Goal: Subscribe to service/newsletter

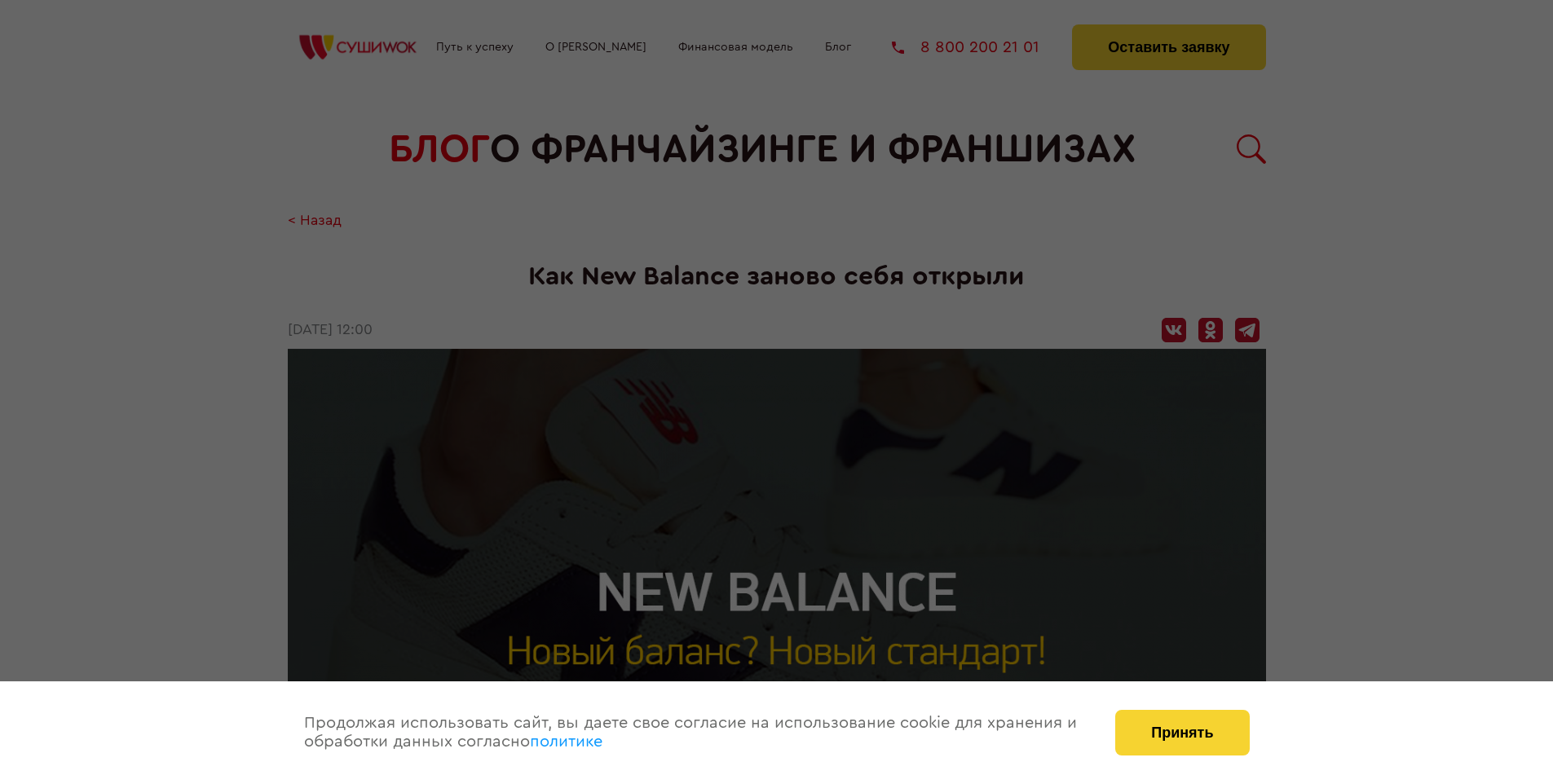
scroll to position [2233, 0]
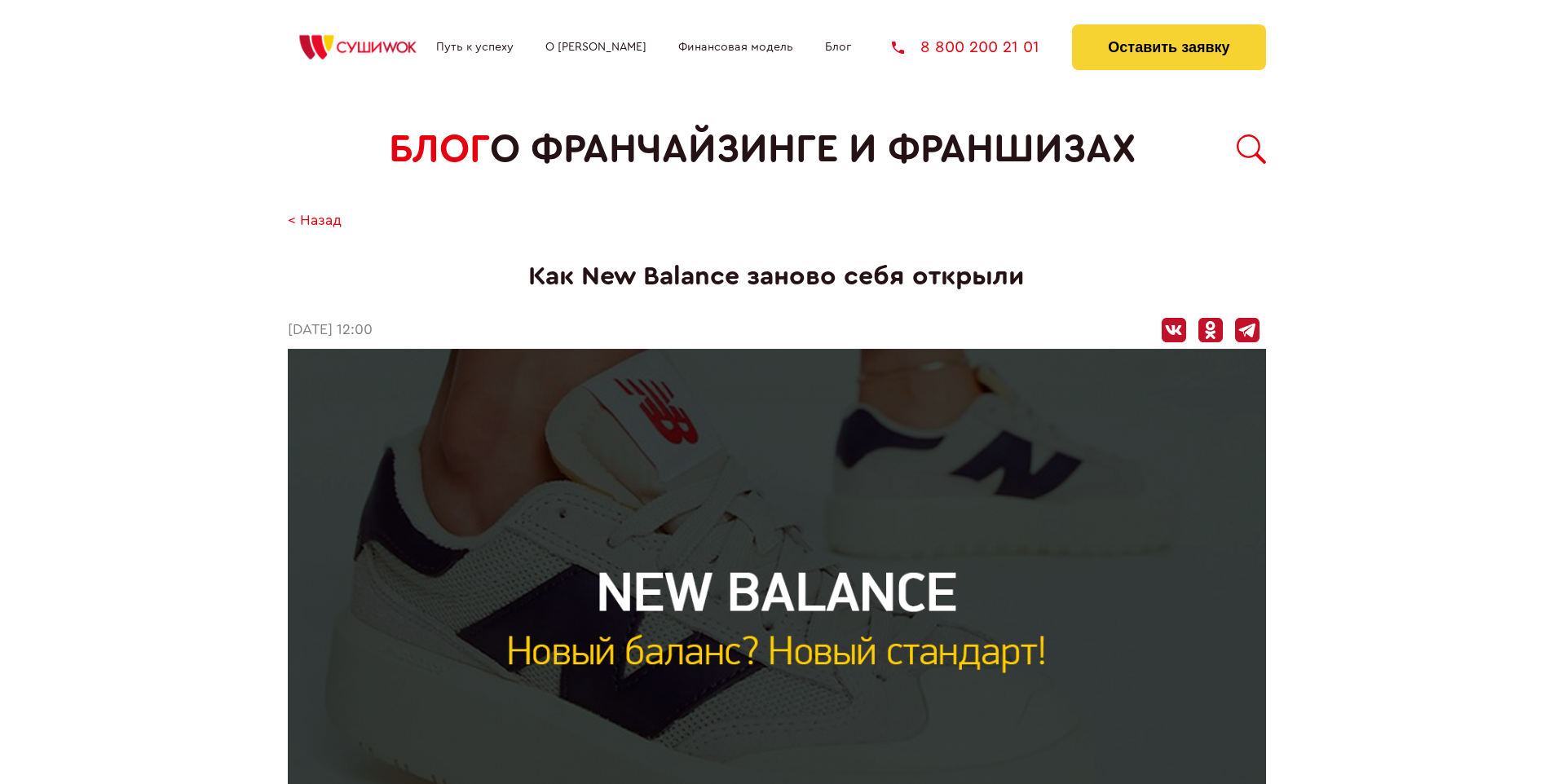
scroll to position [2233, 0]
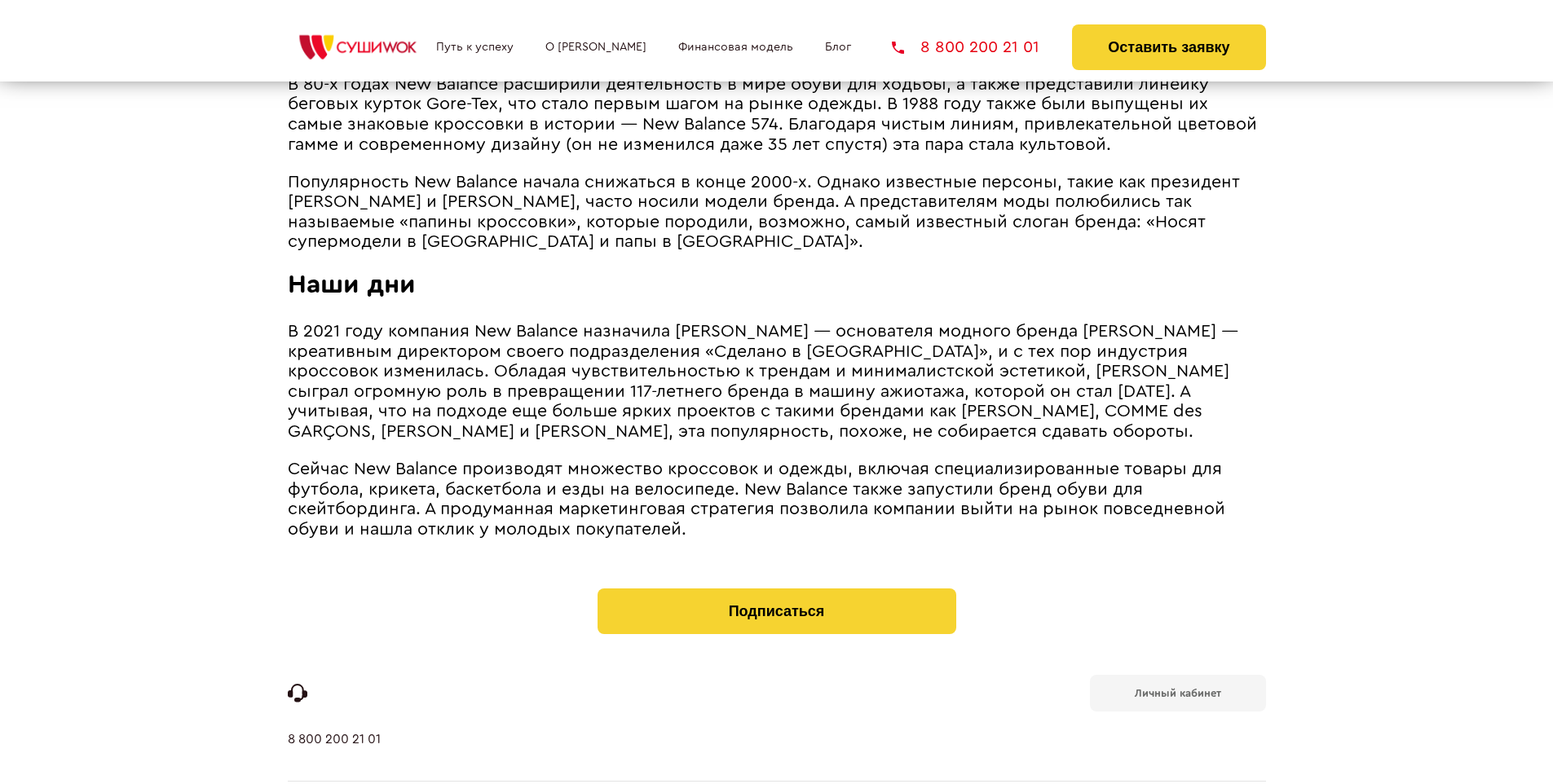
click at [1177, 688] on b "Личный кабинет" at bounding box center [1178, 693] width 86 height 11
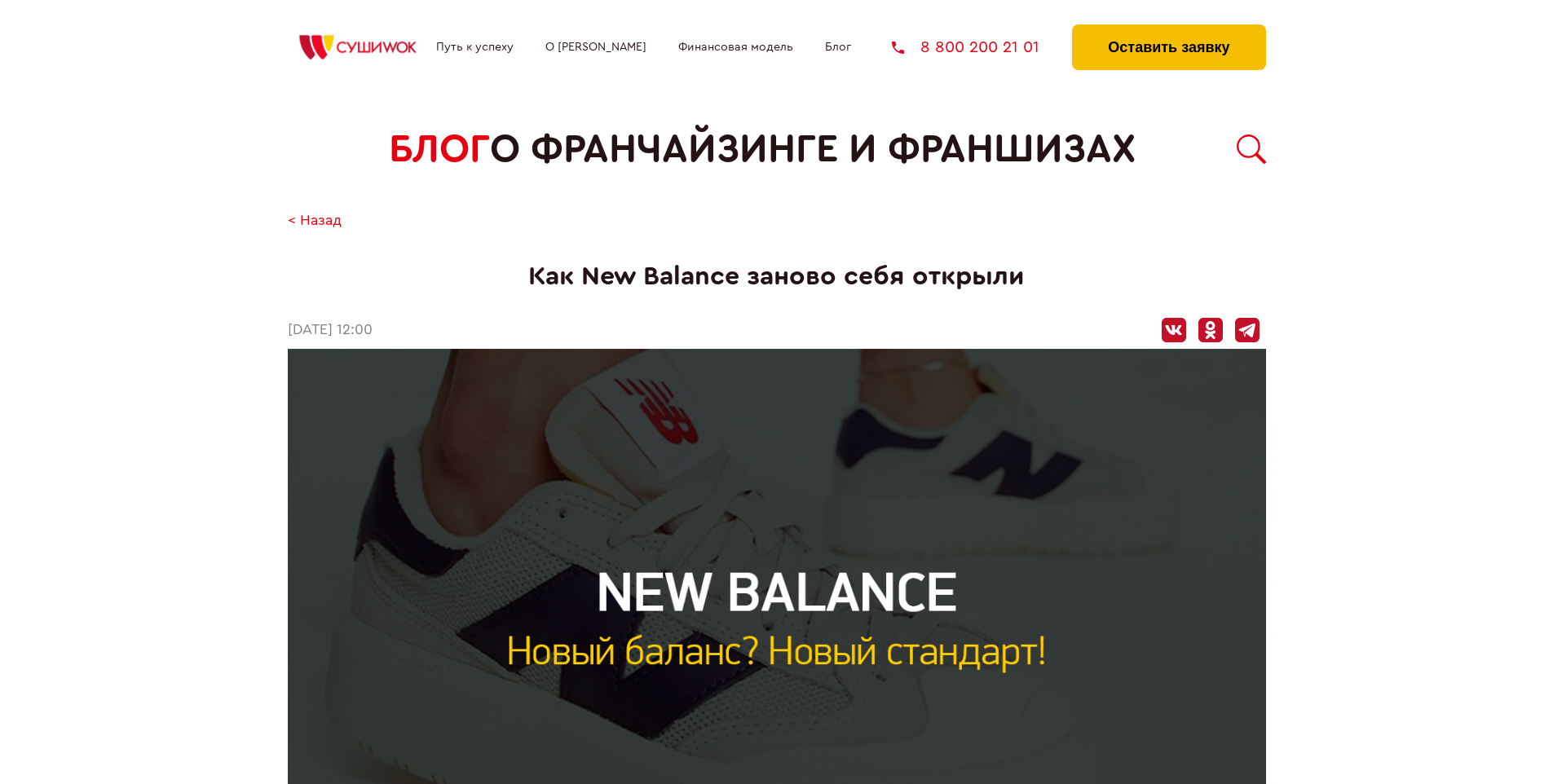
click at [1168, 28] on button "Оставить заявку" at bounding box center [1168, 47] width 194 height 46
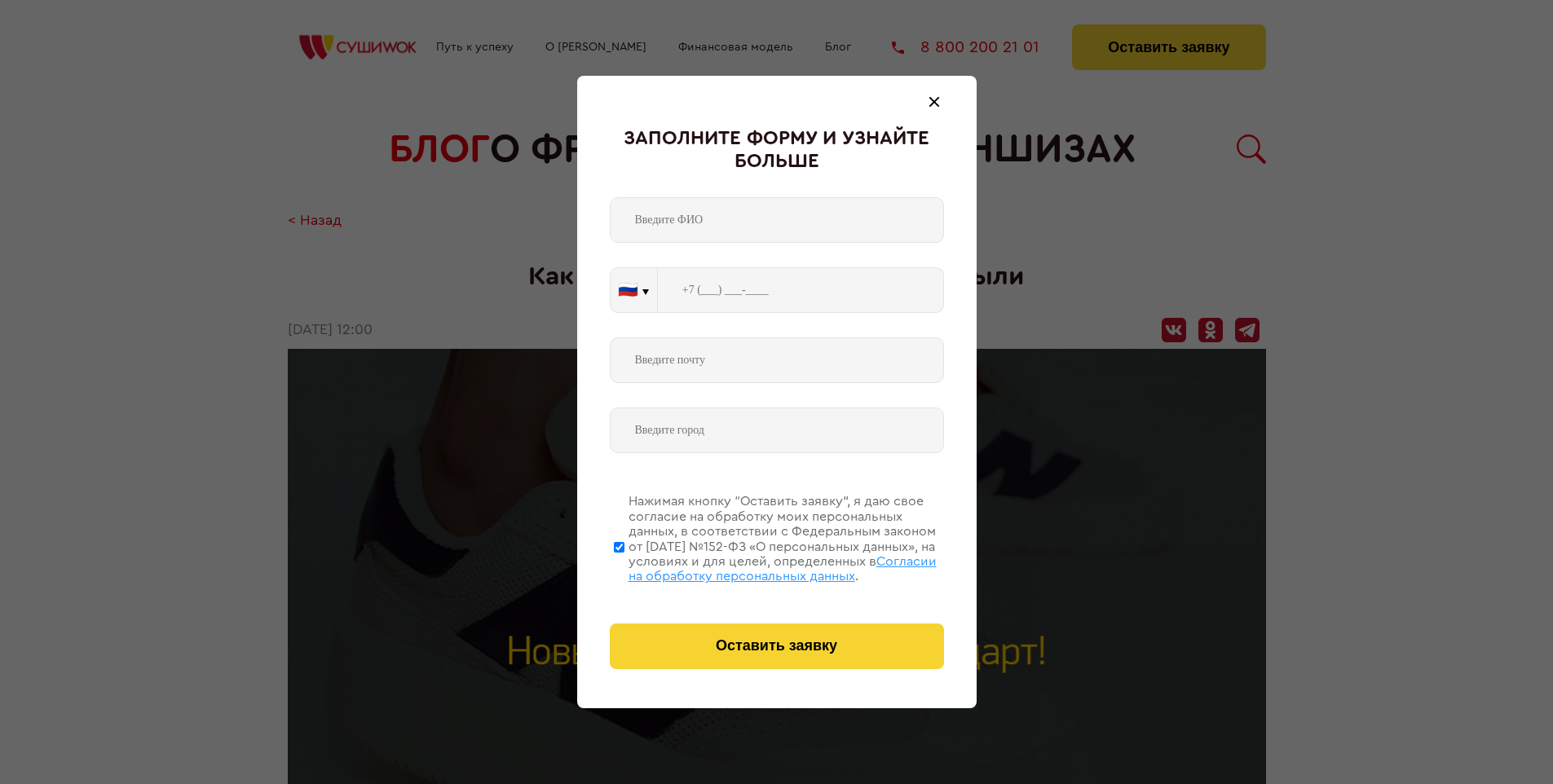
click at [756, 566] on span "Согласии на обработку персональных данных" at bounding box center [783, 568] width 308 height 27
click at [625, 566] on input "Нажимая кнопку “Оставить заявку”, я даю свое согласие на обработку моих персона…" at bounding box center [619, 546] width 11 height 130
checkbox input "false"
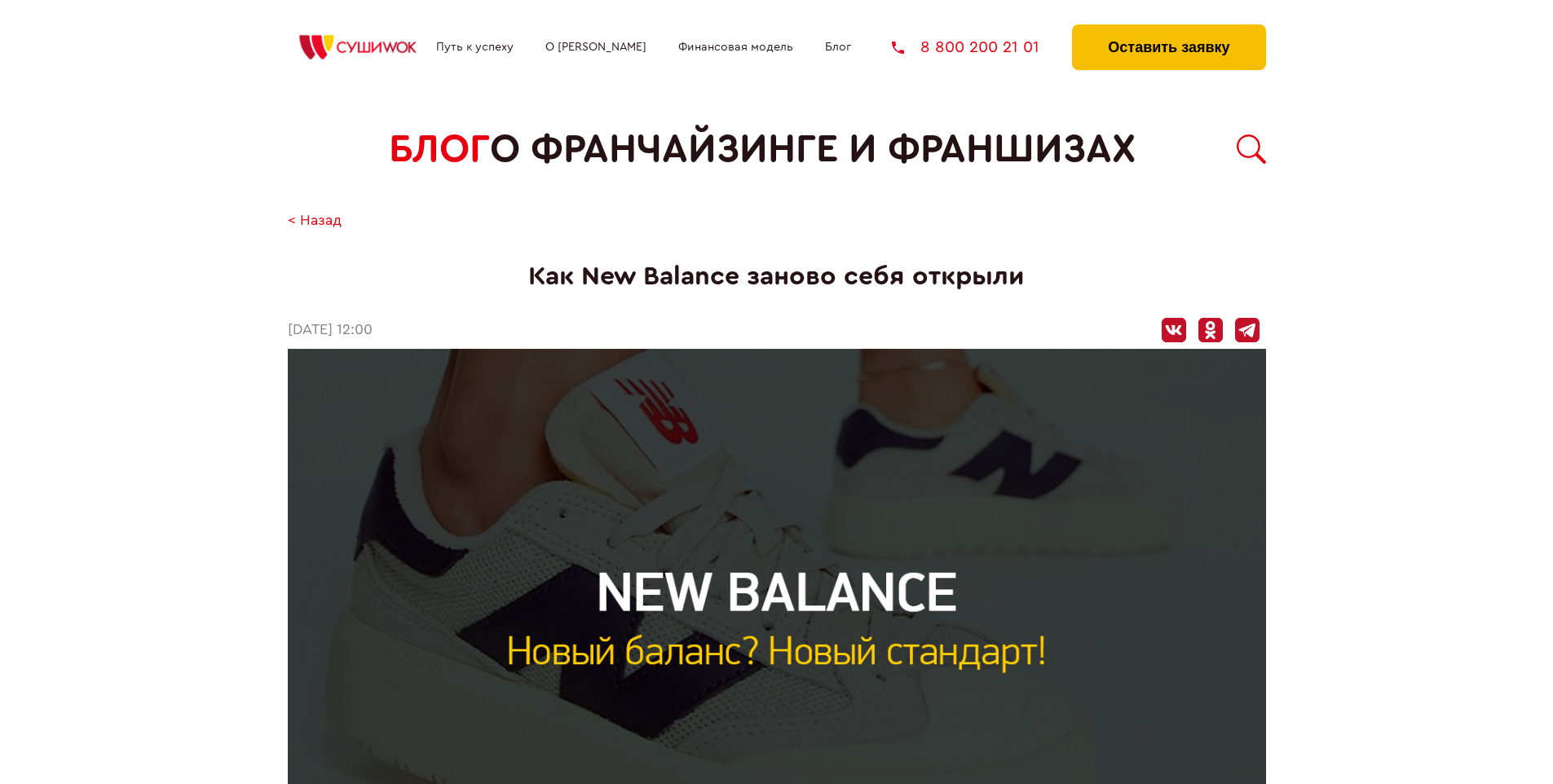
click at [1168, 28] on button "Оставить заявку" at bounding box center [1168, 47] width 194 height 46
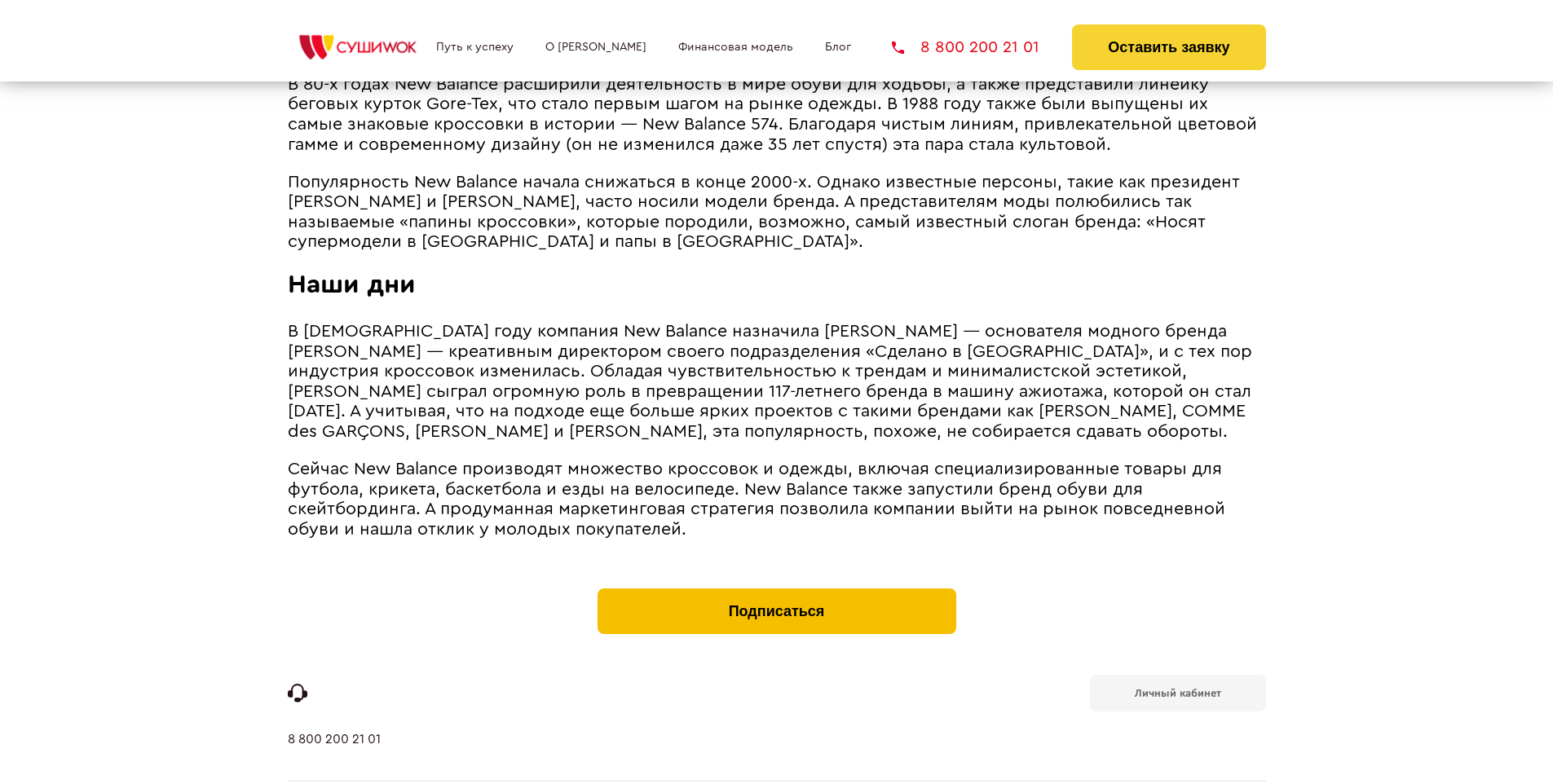
click at [776, 588] on button "Подписаться" at bounding box center [777, 610] width 359 height 46
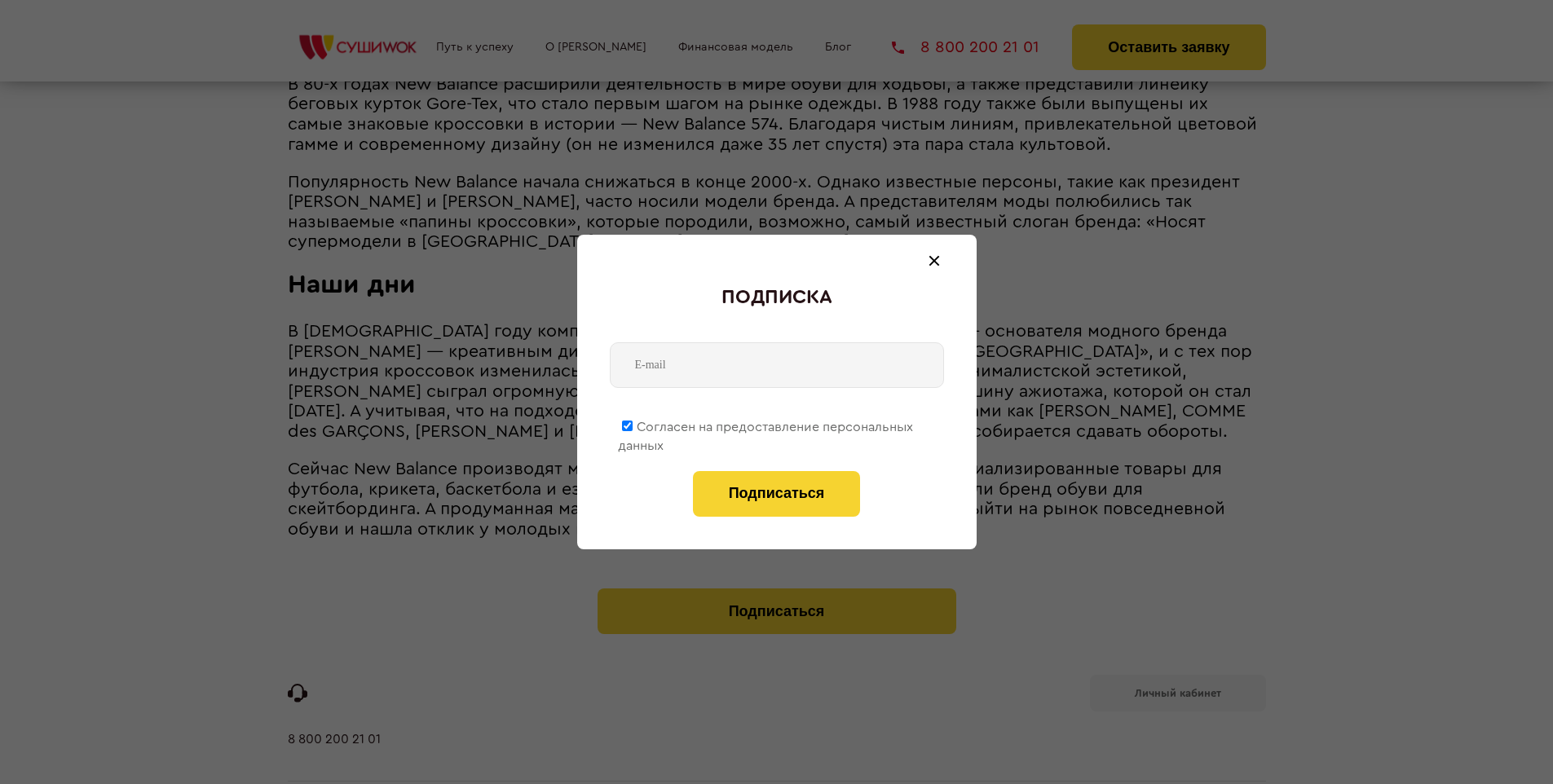
click at [766, 424] on span "Согласен на предоставление персональных данных" at bounding box center [765, 436] width 295 height 32
click at [632, 424] on input "Согласен на предоставление персональных данных" at bounding box center [627, 425] width 11 height 11
checkbox input "false"
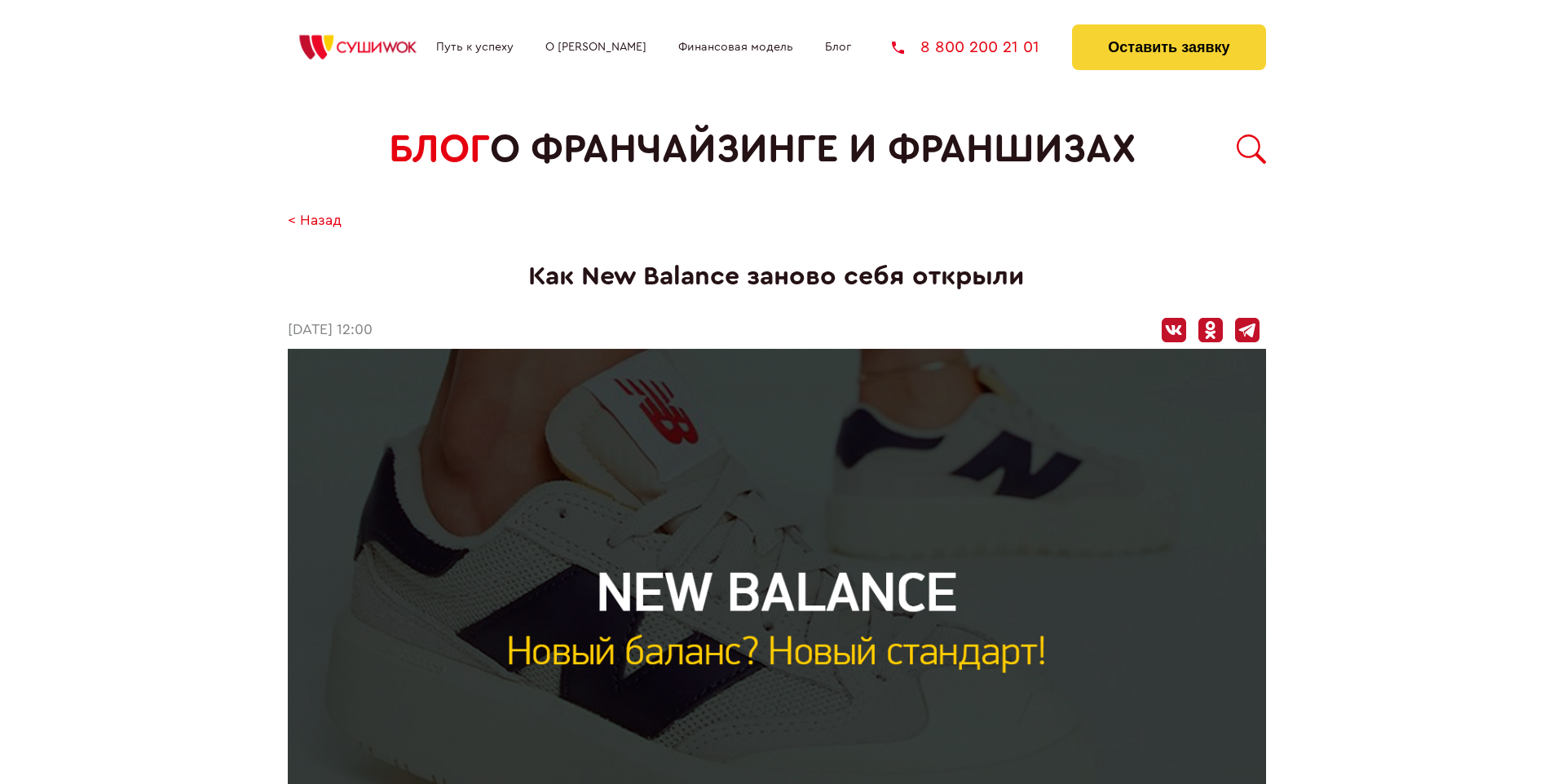
scroll to position [2233, 0]
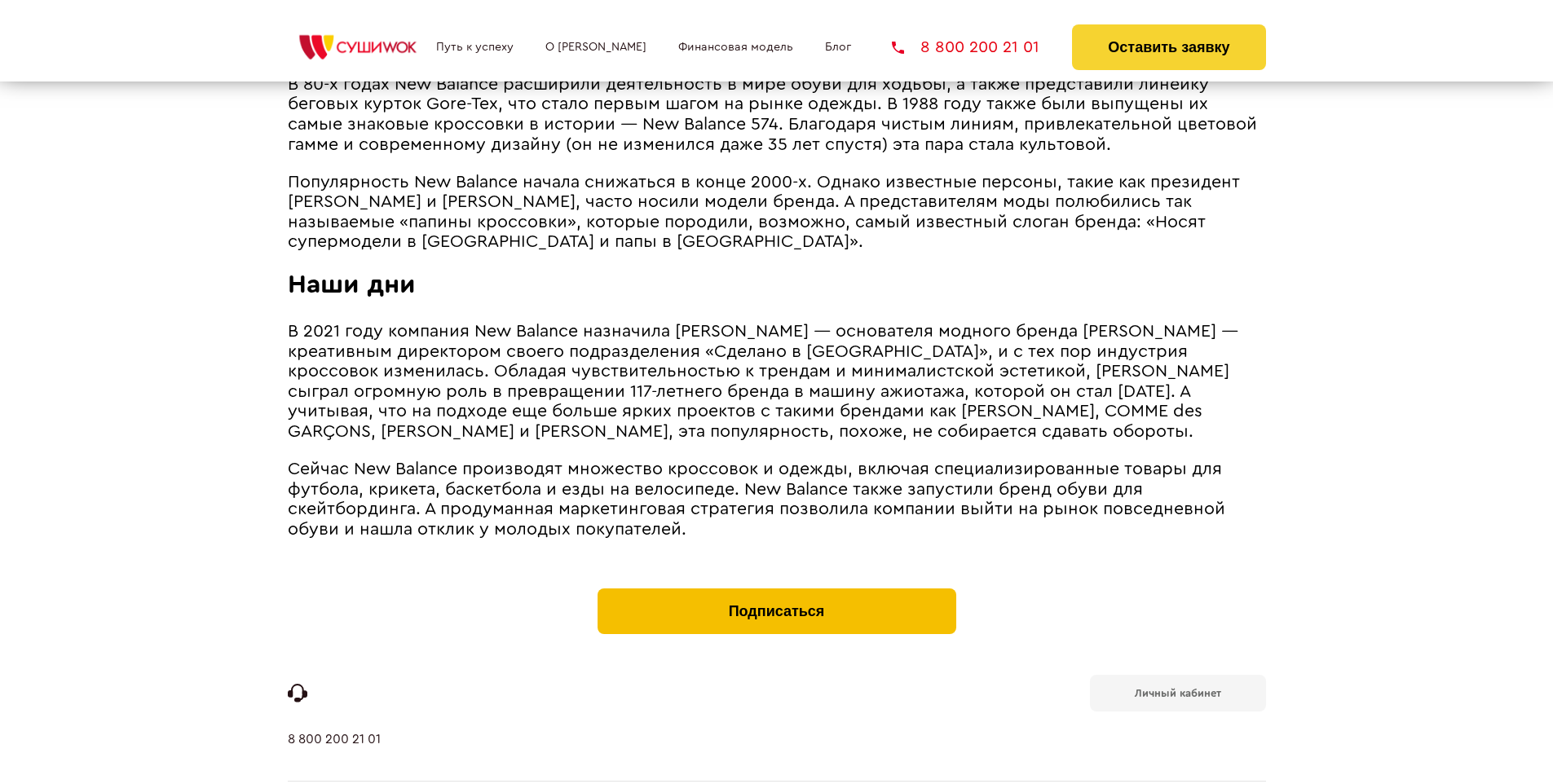
click at [776, 588] on button "Подписаться" at bounding box center [777, 610] width 359 height 46
